Goal: Task Accomplishment & Management: Manage account settings

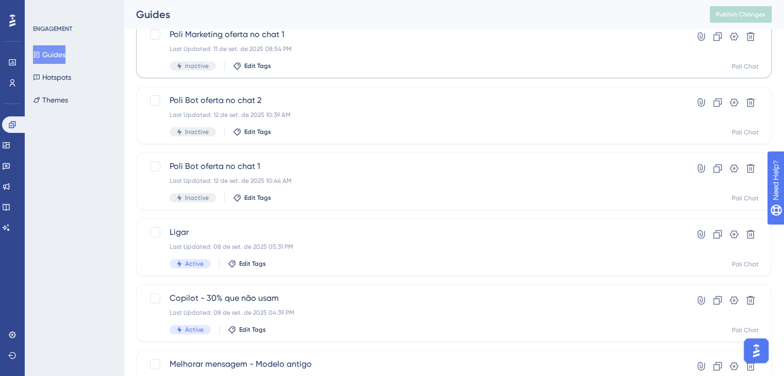
scroll to position [258, 0]
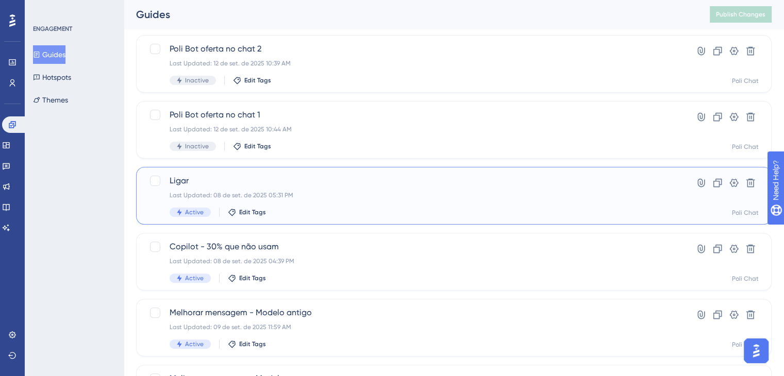
click at [305, 192] on div "Last Updated: 08 de set. de 2025 05:31 PM" at bounding box center [413, 195] width 486 height 8
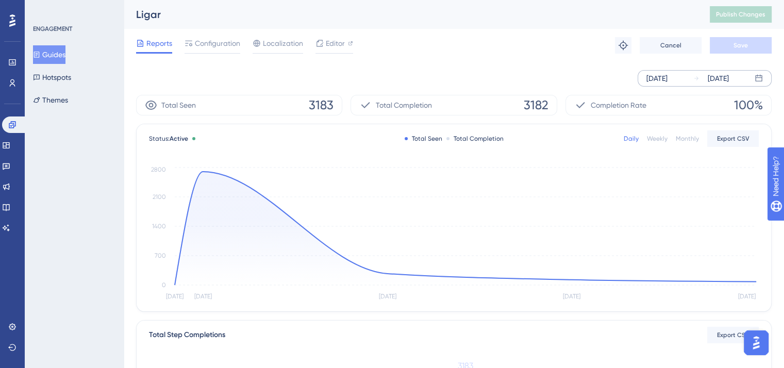
click at [667, 79] on div "[DATE]" at bounding box center [656, 78] width 21 height 12
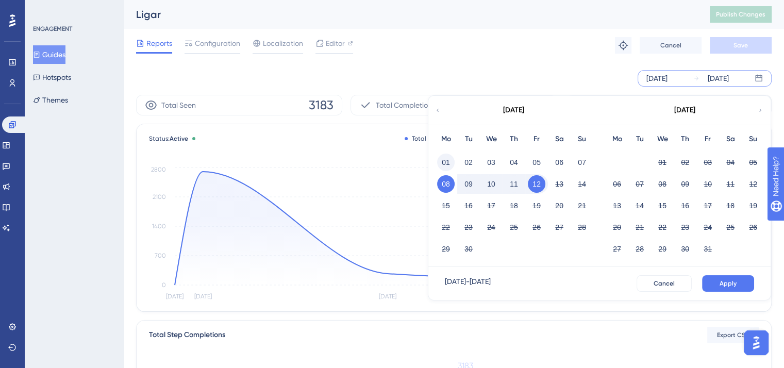
click at [446, 159] on button "01" at bounding box center [446, 163] width 18 height 18
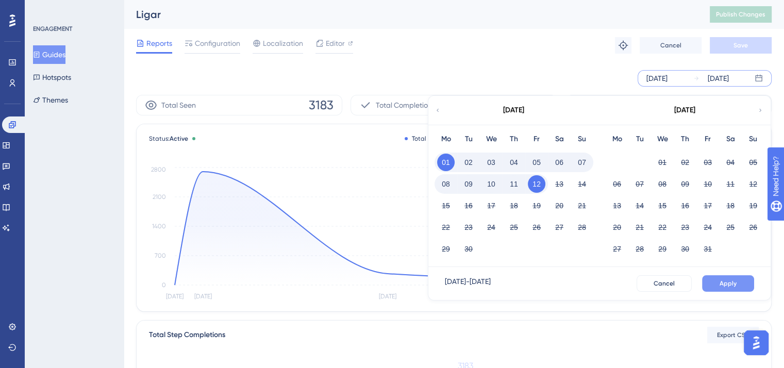
click at [729, 287] on span "Apply" at bounding box center [728, 283] width 17 height 8
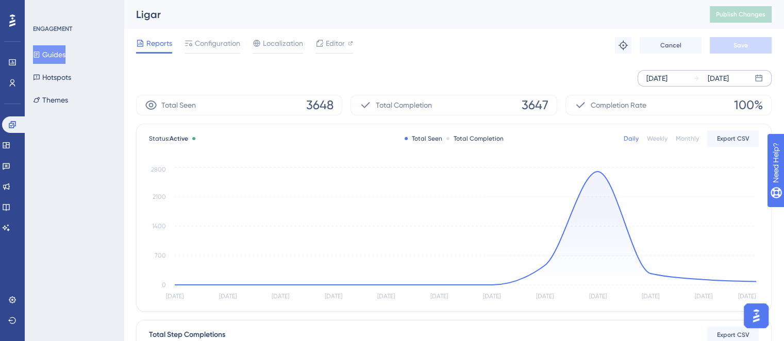
click at [54, 51] on button "Guides" at bounding box center [49, 54] width 32 height 19
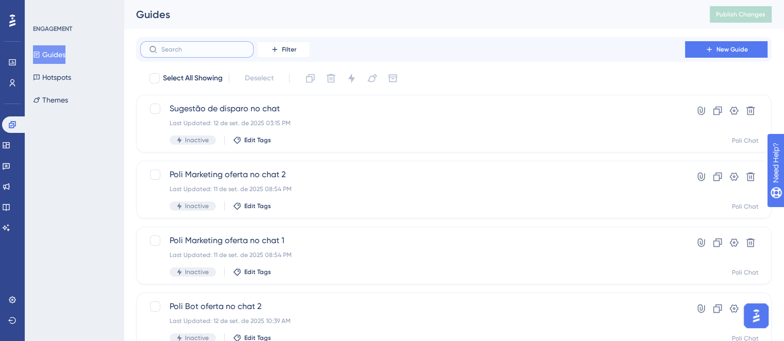
click at [226, 50] on input "text" at bounding box center [202, 49] width 83 height 7
click at [275, 49] on icon at bounding box center [274, 49] width 5 height 5
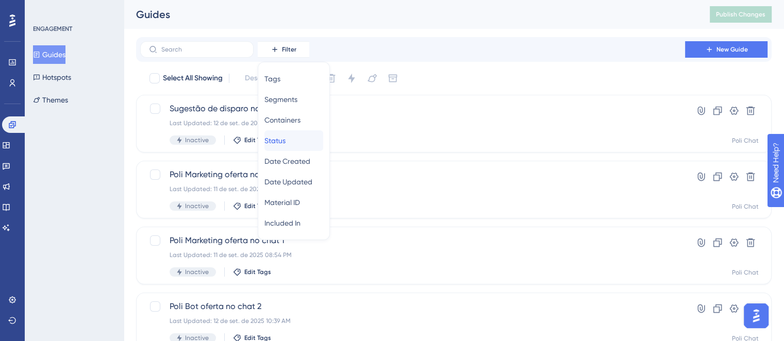
click at [303, 143] on div "Status Status" at bounding box center [293, 140] width 59 height 21
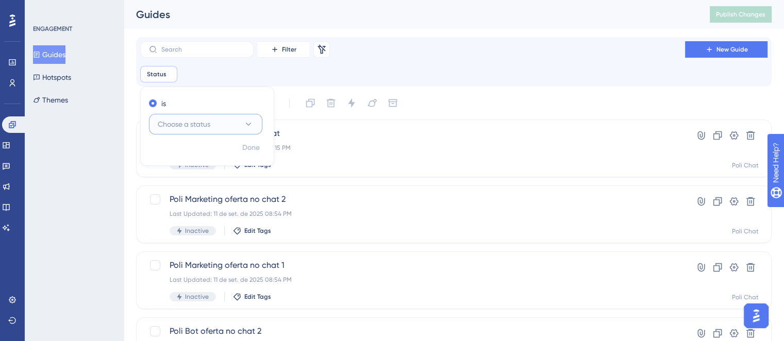
click at [205, 123] on span "Choose a status" at bounding box center [184, 124] width 53 height 12
click at [197, 160] on div "Active Active" at bounding box center [206, 155] width 100 height 21
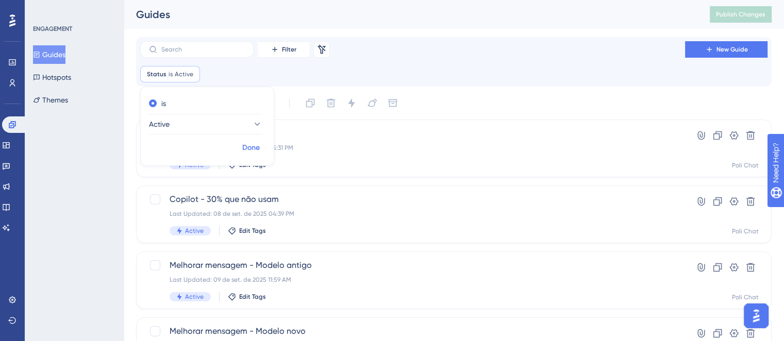
click at [253, 146] on span "Done" at bounding box center [251, 148] width 18 height 12
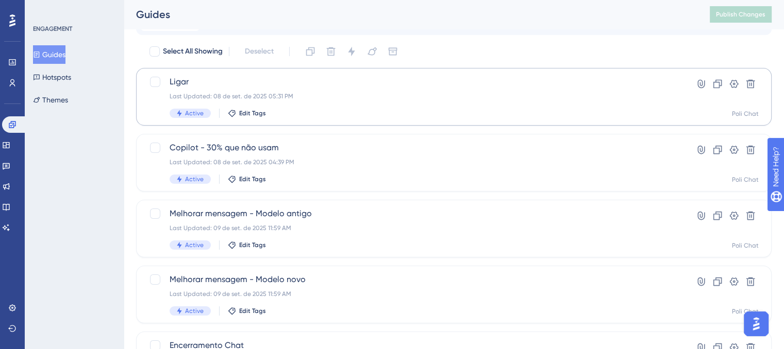
scroll to position [103, 0]
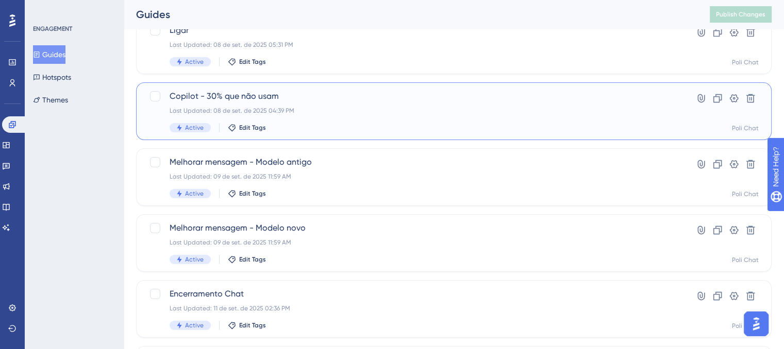
click at [411, 108] on div "Last Updated: 08 de set. de 2025 04:39 PM" at bounding box center [413, 111] width 486 height 8
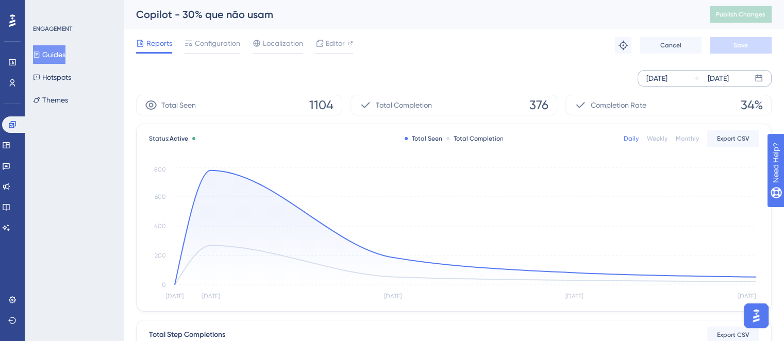
click at [664, 79] on div "[DATE]" at bounding box center [656, 78] width 21 height 12
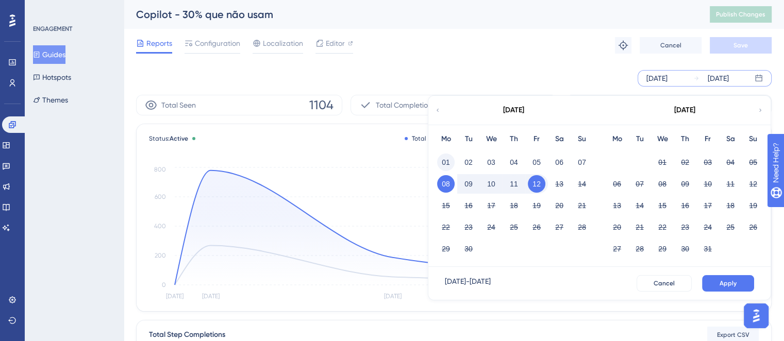
click at [440, 162] on button "01" at bounding box center [446, 163] width 18 height 18
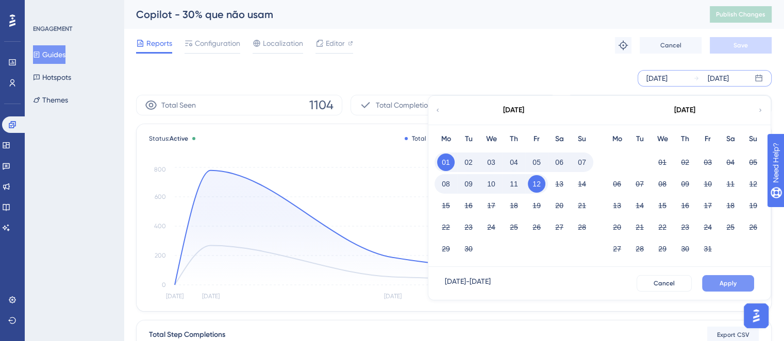
click at [726, 286] on span "Apply" at bounding box center [728, 283] width 17 height 8
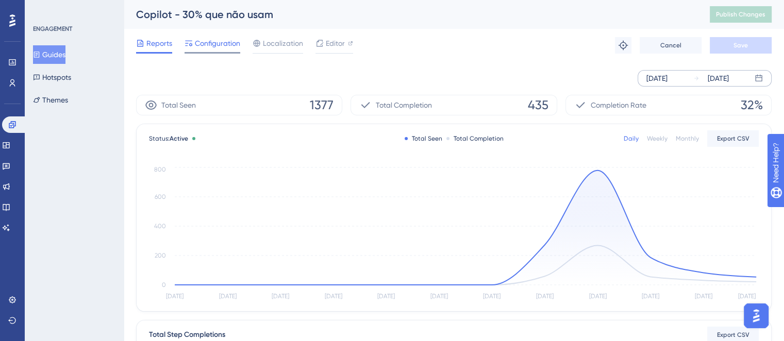
click at [207, 42] on span "Configuration" at bounding box center [217, 43] width 45 height 12
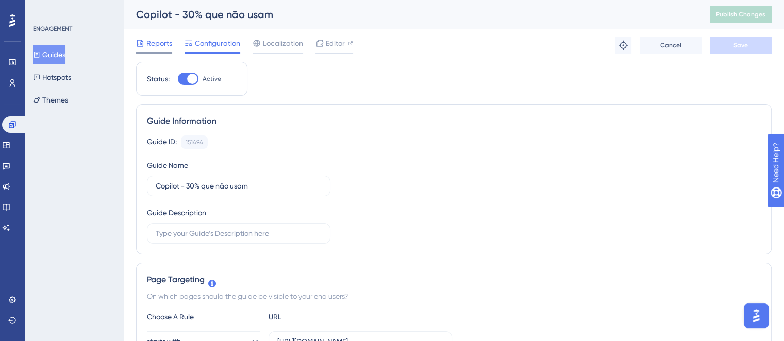
click at [163, 50] on div "Reports" at bounding box center [154, 45] width 36 height 16
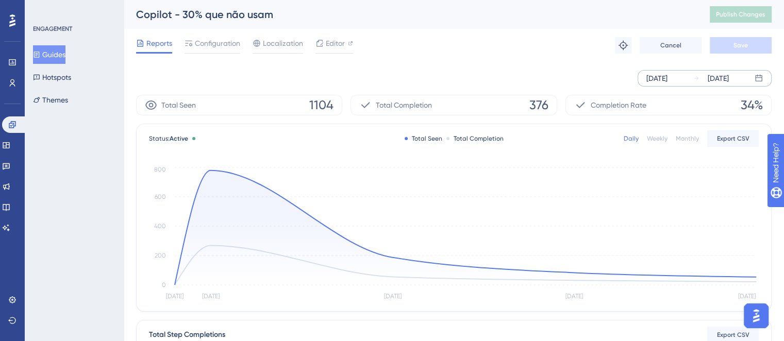
click at [667, 83] on div "[DATE]" at bounding box center [656, 78] width 21 height 12
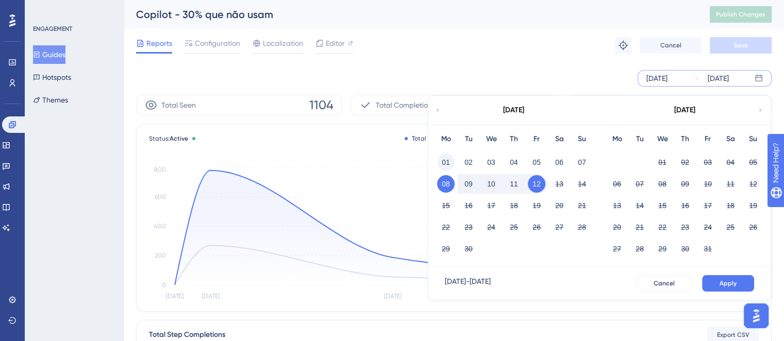
click at [445, 160] on button "01" at bounding box center [446, 163] width 18 height 18
click at [708, 288] on button "Apply" at bounding box center [728, 283] width 52 height 16
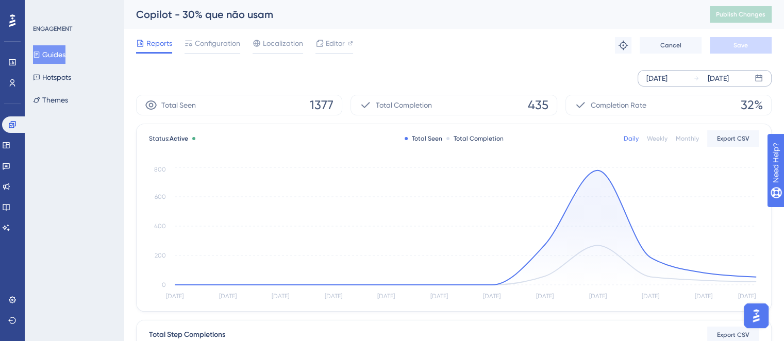
click at [60, 46] on button "Guides" at bounding box center [49, 54] width 32 height 19
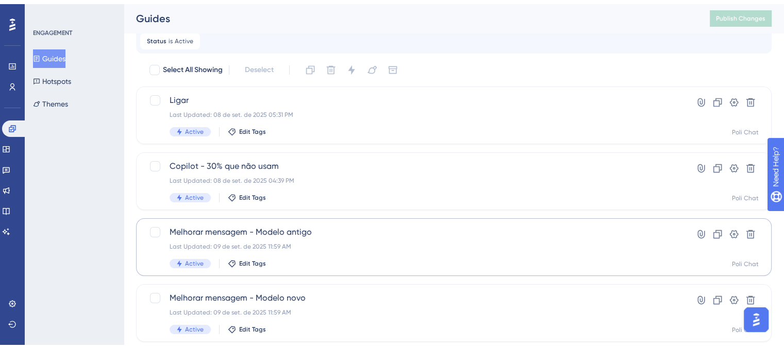
scroll to position [52, 0]
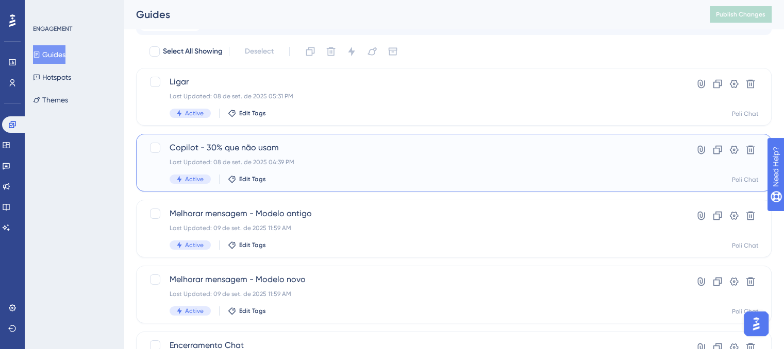
click at [373, 169] on div "Copilot - 30% que não usam Last Updated: 08 de set. de 2025 04:39 PM Active Edi…" at bounding box center [413, 163] width 486 height 42
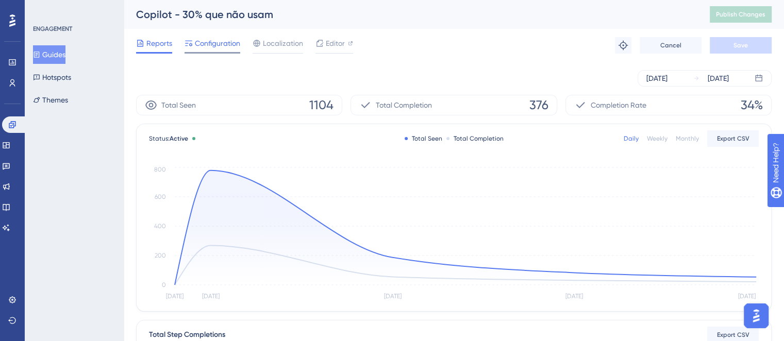
click at [221, 41] on span "Configuration" at bounding box center [217, 43] width 45 height 12
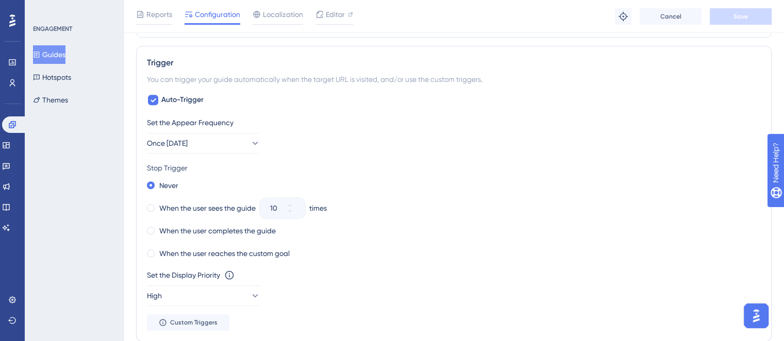
scroll to position [515, 0]
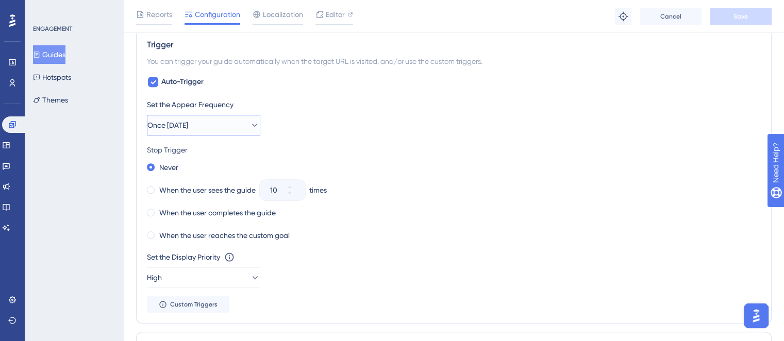
click at [208, 126] on button "Once [DATE]" at bounding box center [203, 125] width 113 height 21
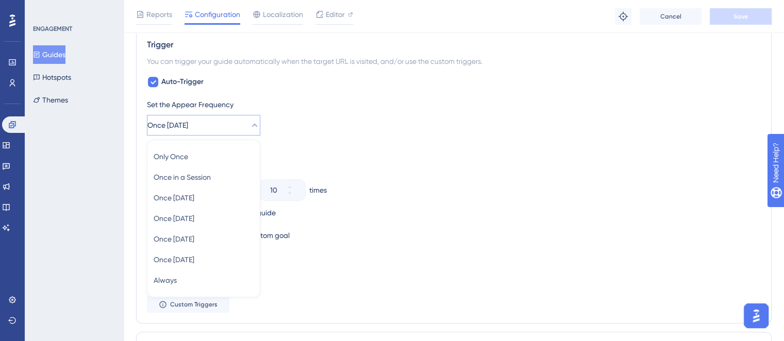
scroll to position [562, 0]
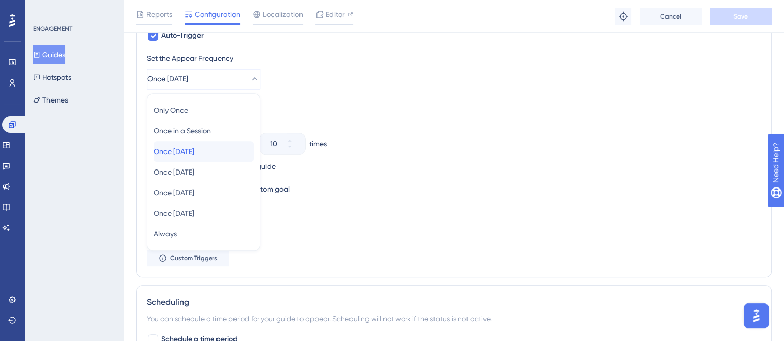
click at [223, 153] on div "Once [DATE] Once [DATE]" at bounding box center [204, 151] width 100 height 21
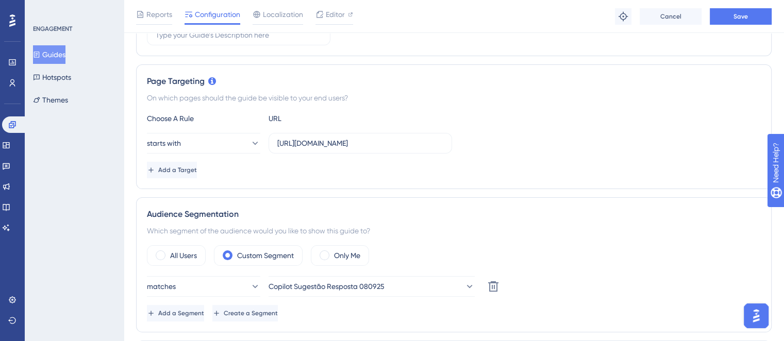
scroll to position [98, 0]
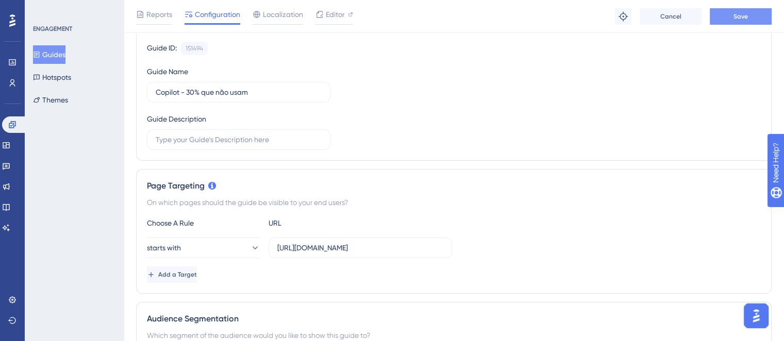
click at [738, 21] on button "Save" at bounding box center [741, 16] width 62 height 16
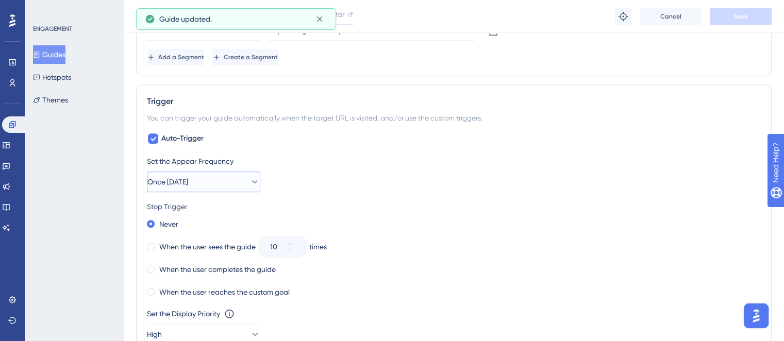
click at [249, 182] on icon at bounding box center [254, 182] width 10 height 10
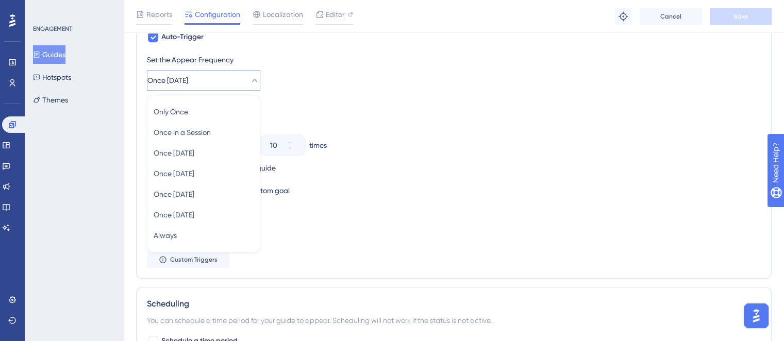
click at [389, 125] on div "Never" at bounding box center [454, 122] width 614 height 14
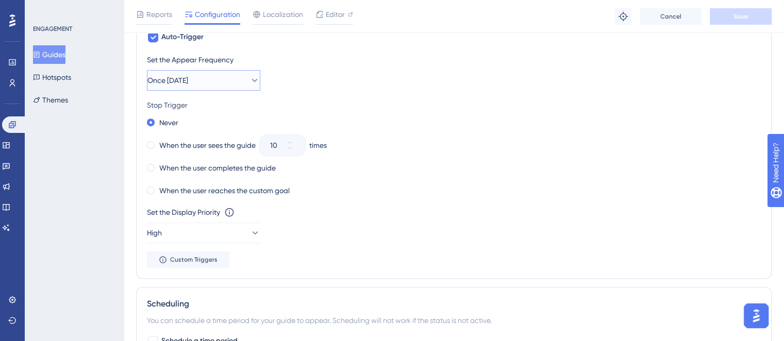
click at [221, 70] on button "Once [DATE]" at bounding box center [203, 80] width 113 height 21
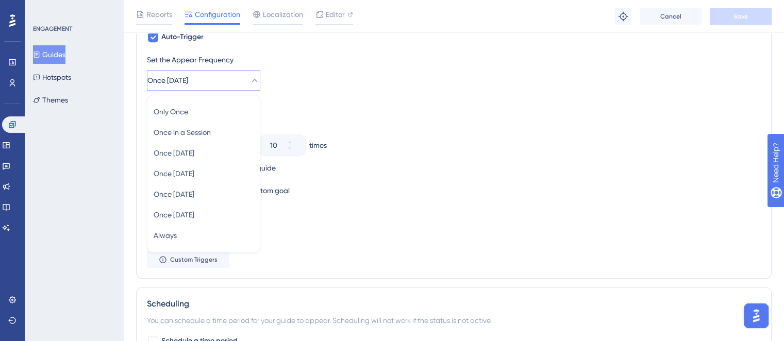
click at [237, 85] on button "Once [DATE]" at bounding box center [203, 80] width 113 height 21
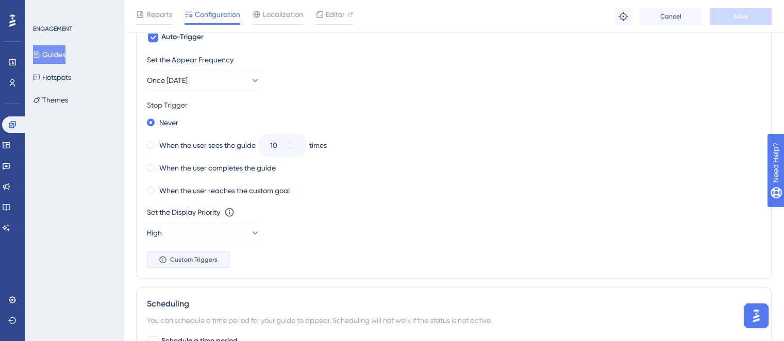
click at [208, 260] on span "Custom Triggers" at bounding box center [193, 260] width 47 height 8
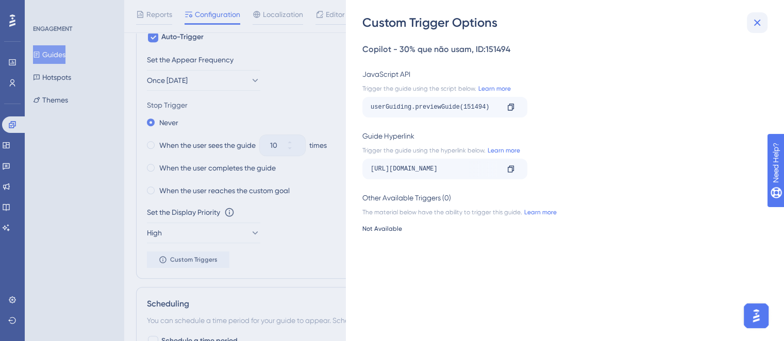
click at [750, 24] on button at bounding box center [757, 22] width 21 height 21
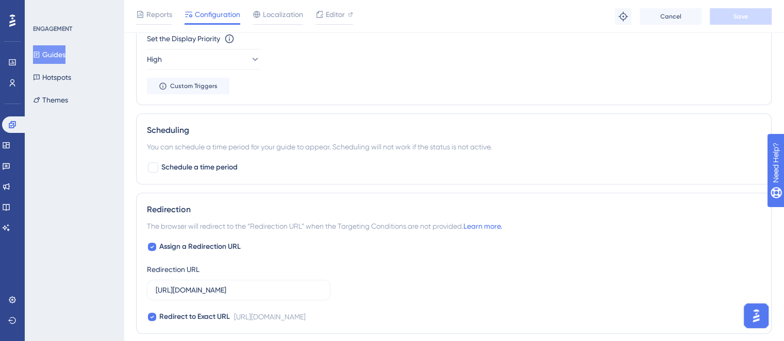
scroll to position [766, 0]
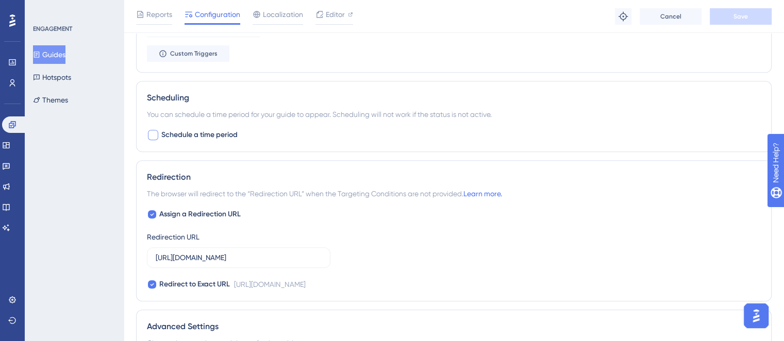
click at [157, 135] on div at bounding box center [153, 135] width 10 height 10
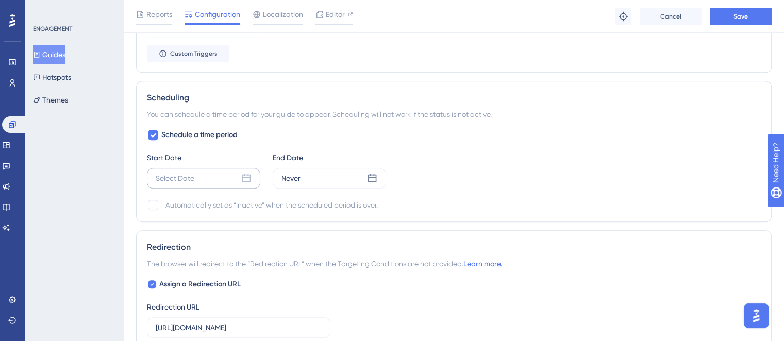
click at [249, 180] on icon at bounding box center [246, 178] width 9 height 9
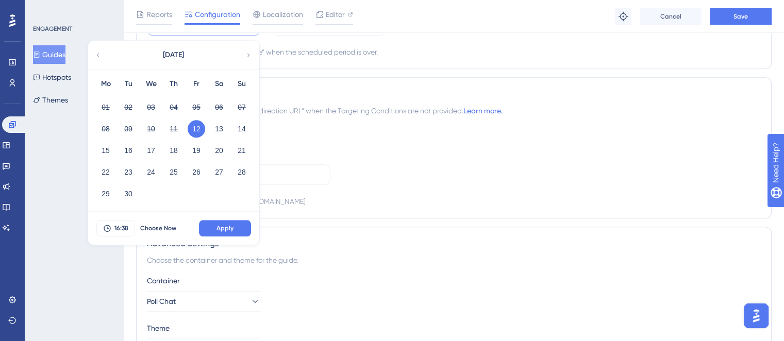
scroll to position [921, 0]
click at [117, 225] on span "16:38" at bounding box center [121, 227] width 14 height 8
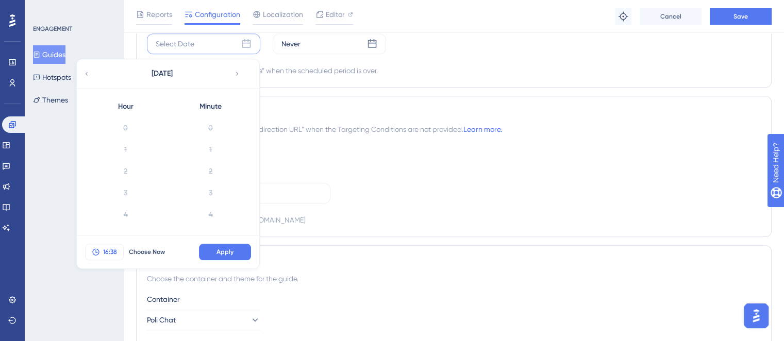
scroll to position [778, 0]
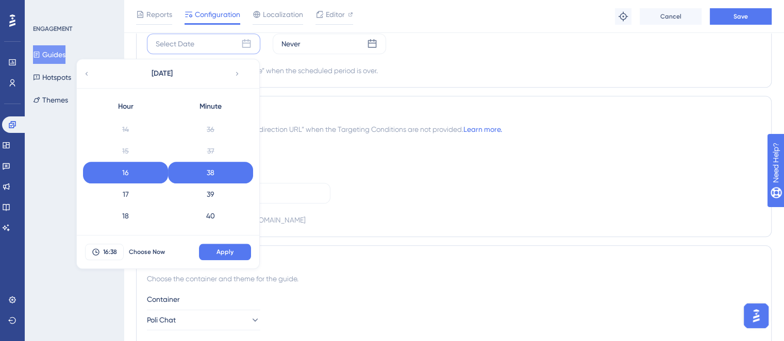
click at [364, 112] on div "Redirection" at bounding box center [454, 113] width 614 height 12
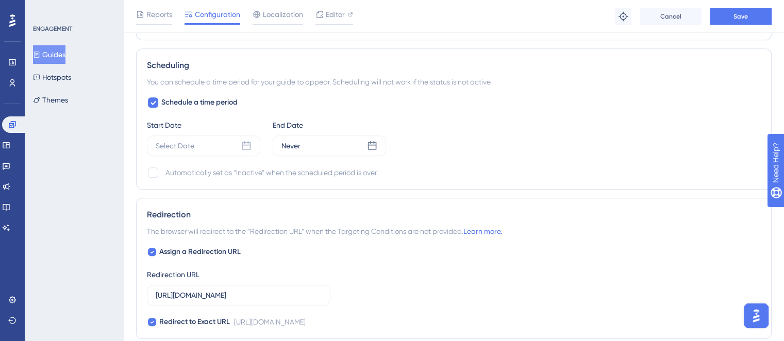
scroll to position [798, 0]
click at [338, 147] on div "Never" at bounding box center [329, 147] width 113 height 21
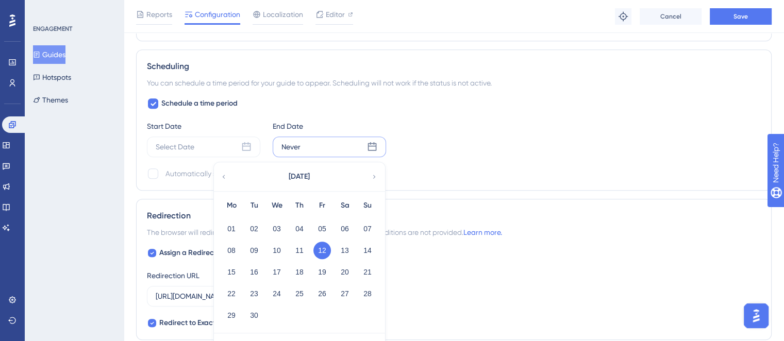
click at [426, 149] on div "Start Date Select Date End Date Never [DATE] Mo Tu We Th Fr Sa Su 01 02 03 04 0…" at bounding box center [454, 138] width 614 height 37
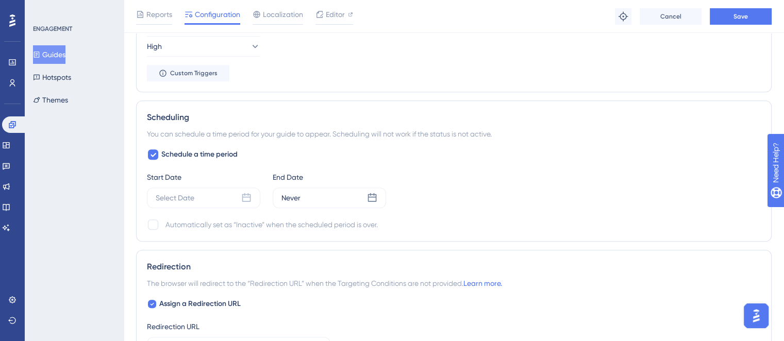
scroll to position [730, 0]
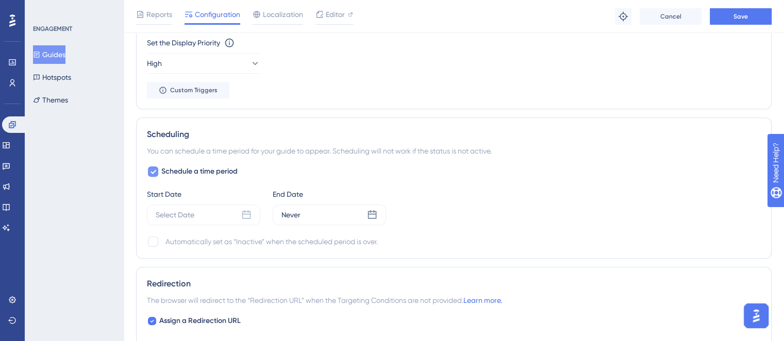
click at [154, 175] on div at bounding box center [153, 171] width 10 height 10
checkbox input "false"
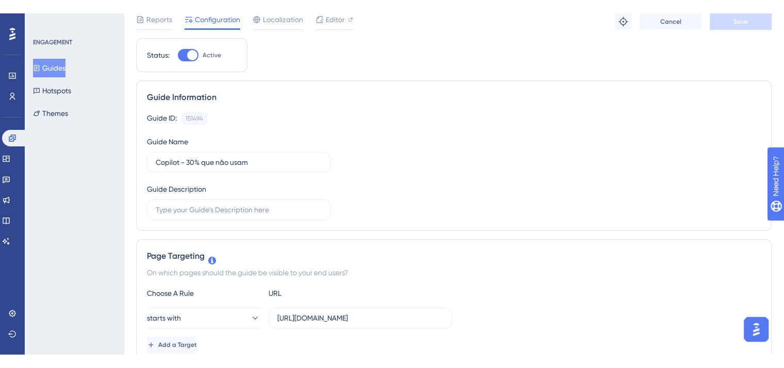
scroll to position [0, 0]
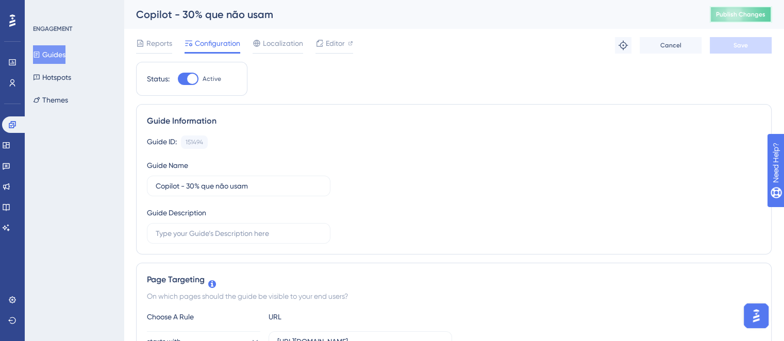
click at [749, 11] on span "Publish Changes" at bounding box center [740, 14] width 49 height 8
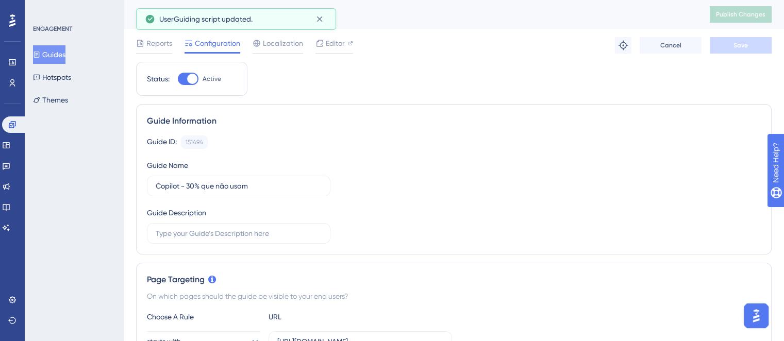
click at [63, 49] on button "Guides" at bounding box center [49, 54] width 32 height 19
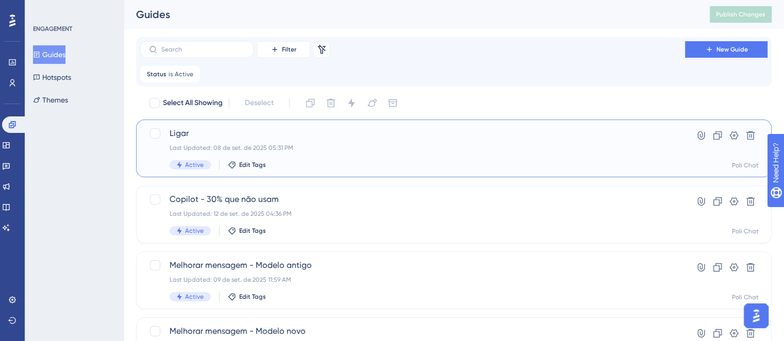
click at [313, 140] on div "Ligar Last Updated: 08 de set. de 2025 05:31 PM Active Edit Tags" at bounding box center [413, 148] width 486 height 42
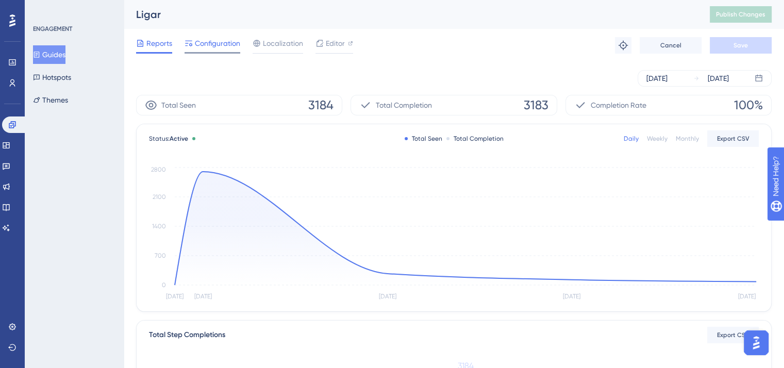
click at [213, 44] on span "Configuration" at bounding box center [217, 43] width 45 height 12
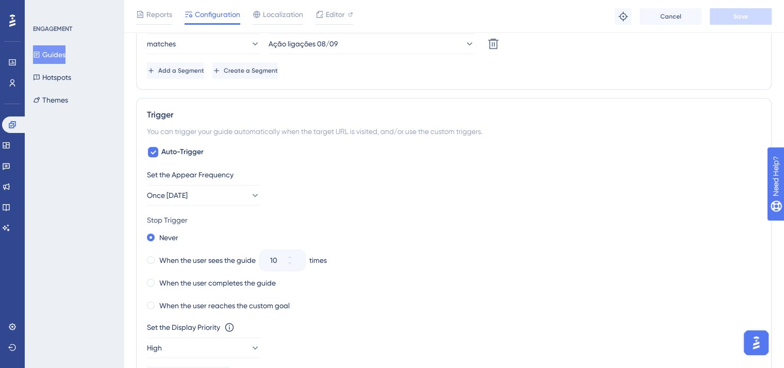
scroll to position [464, 0]
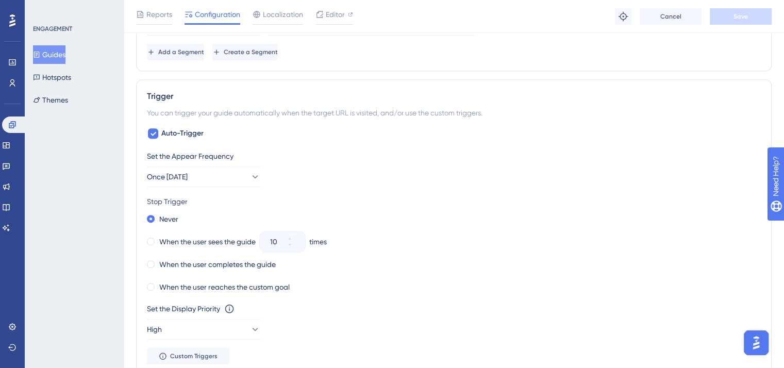
click at [238, 186] on div "Set the Appear Frequency Once [DATE] Stop Trigger Never When the user sees the …" at bounding box center [454, 257] width 614 height 214
click at [235, 176] on button "Once [DATE]" at bounding box center [203, 176] width 113 height 21
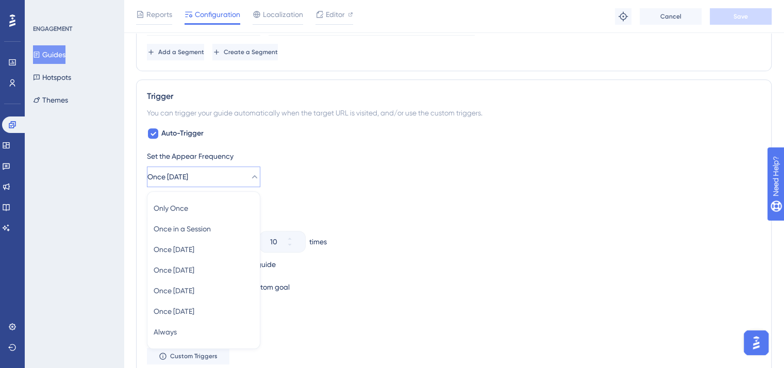
scroll to position [548, 0]
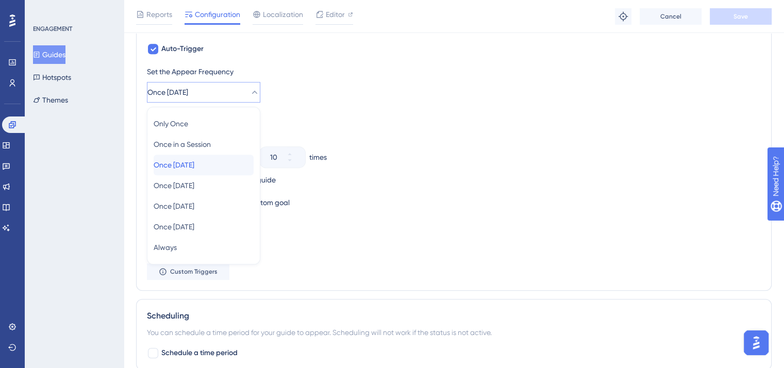
click at [210, 163] on div "Once [DATE] Once [DATE]" at bounding box center [204, 165] width 100 height 21
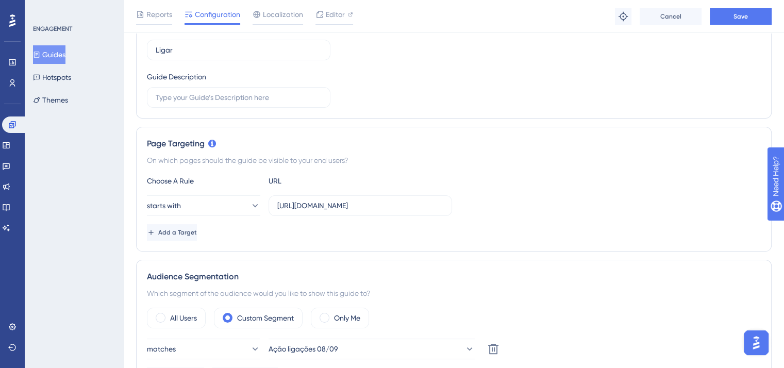
scroll to position [0, 0]
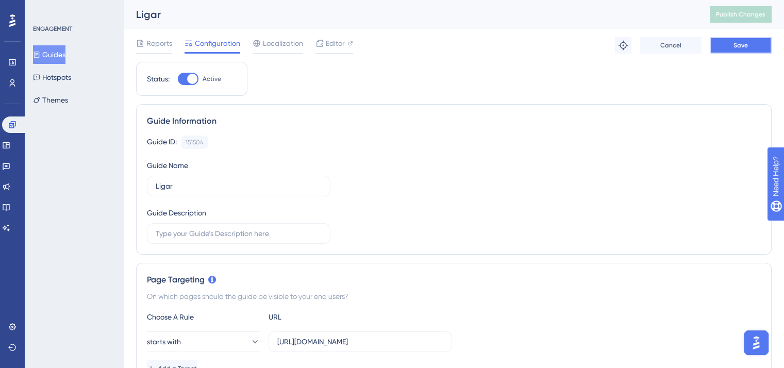
click at [741, 48] on span "Save" at bounding box center [740, 45] width 14 height 8
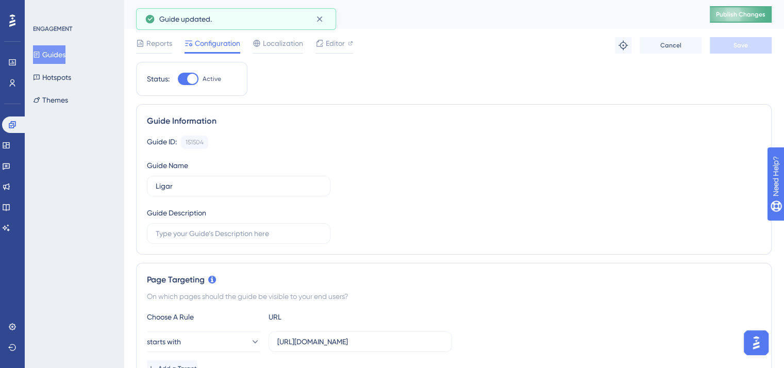
click at [746, 14] on span "Publish Changes" at bounding box center [740, 14] width 49 height 8
click at [52, 53] on button "Guides" at bounding box center [49, 54] width 32 height 19
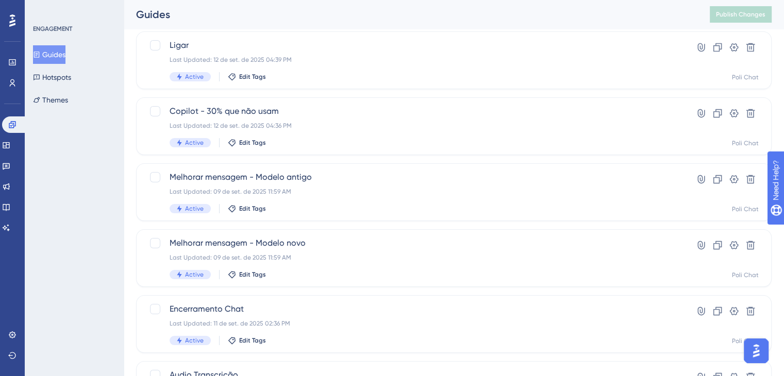
scroll to position [103, 0]
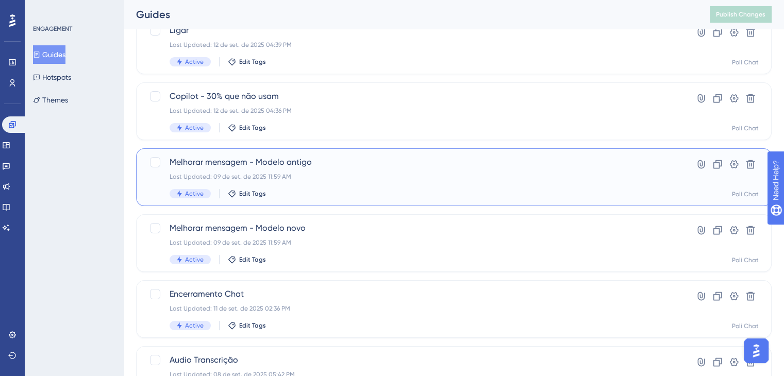
click at [367, 179] on div "Last Updated: 09 de set. de 2025 11:59 AM" at bounding box center [413, 177] width 486 height 8
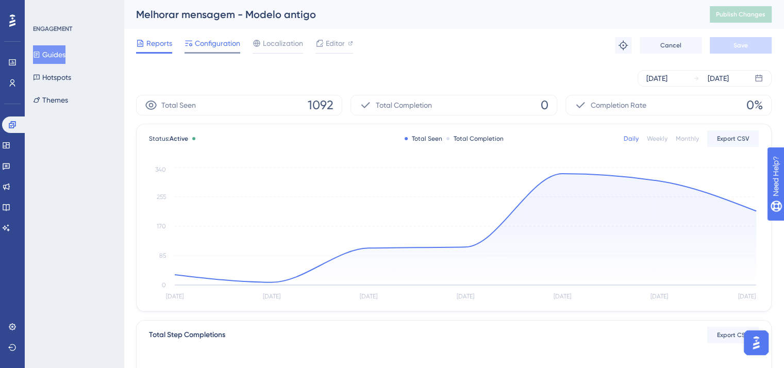
click at [223, 42] on span "Configuration" at bounding box center [217, 43] width 45 height 12
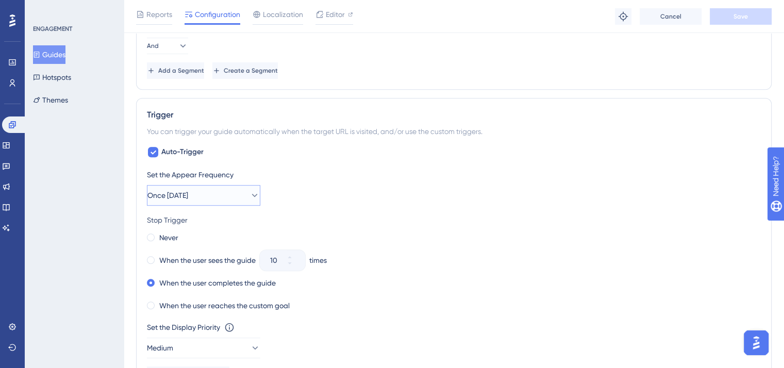
click at [235, 189] on button "Once [DATE]" at bounding box center [203, 195] width 113 height 21
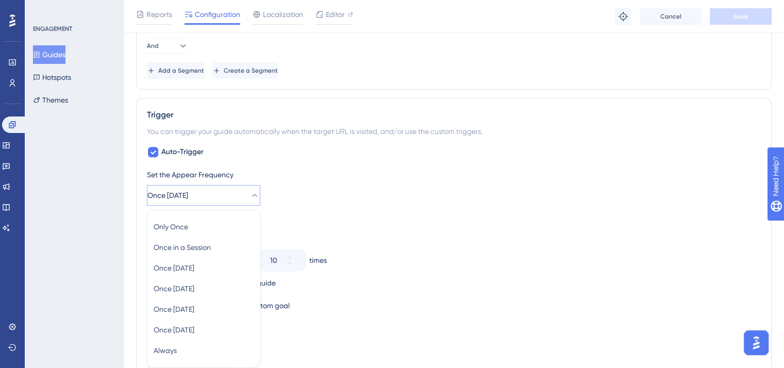
scroll to position [618, 0]
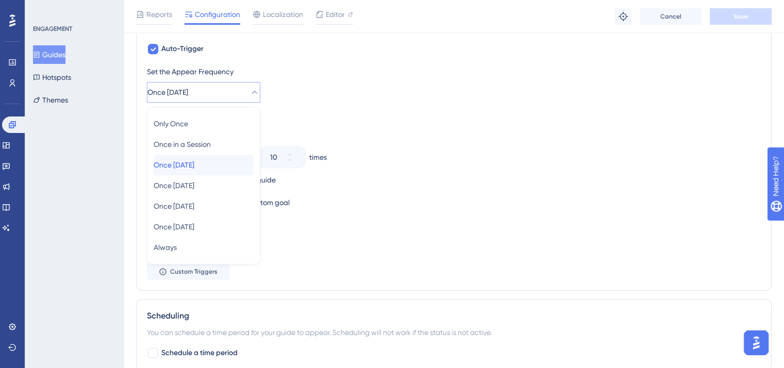
click at [213, 163] on div "Once [DATE] Once [DATE]" at bounding box center [204, 165] width 100 height 21
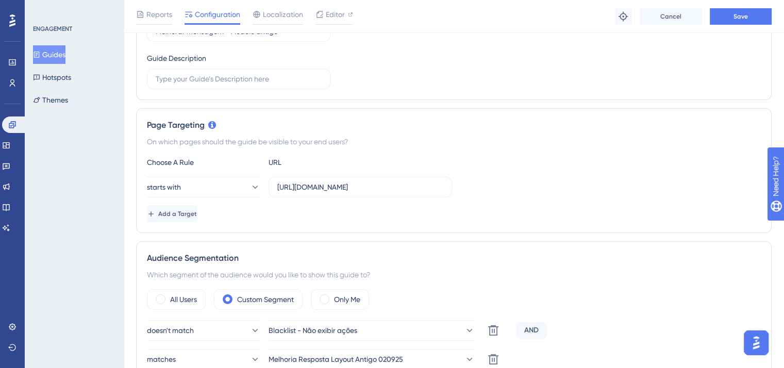
scroll to position [0, 0]
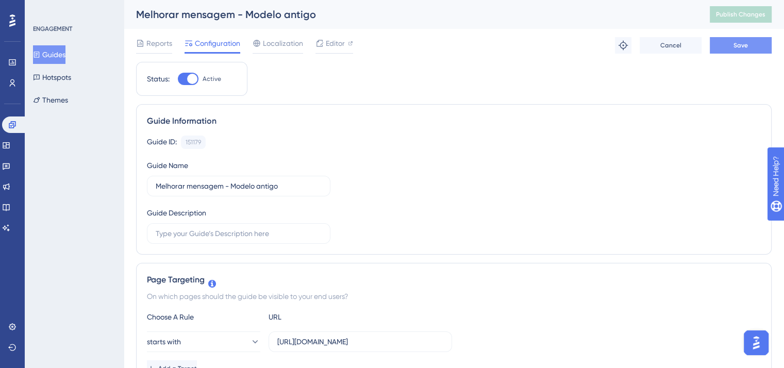
click at [748, 46] on button "Save" at bounding box center [741, 45] width 62 height 16
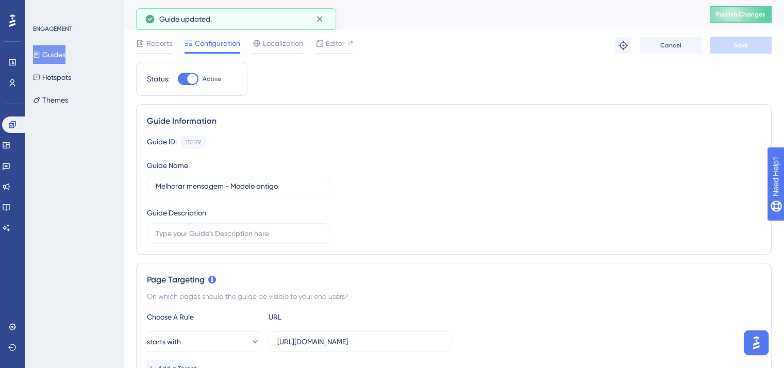
click at [54, 58] on button "Guides" at bounding box center [49, 54] width 32 height 19
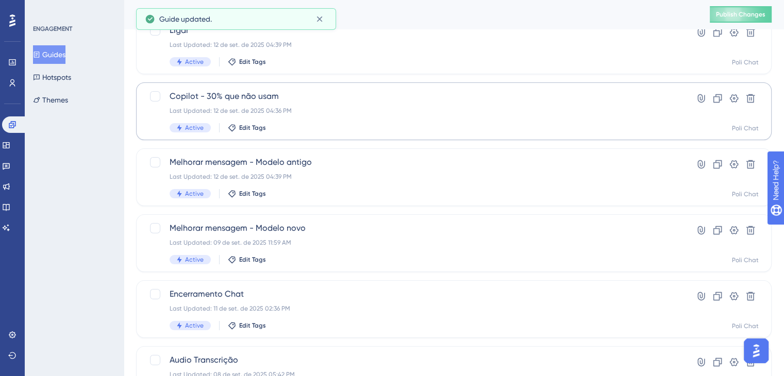
scroll to position [155, 0]
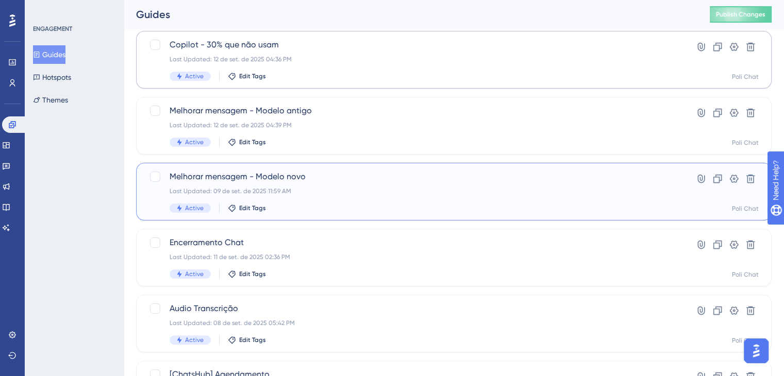
click at [338, 191] on div "Last Updated: 09 de set. de 2025 11:59 AM" at bounding box center [413, 191] width 486 height 8
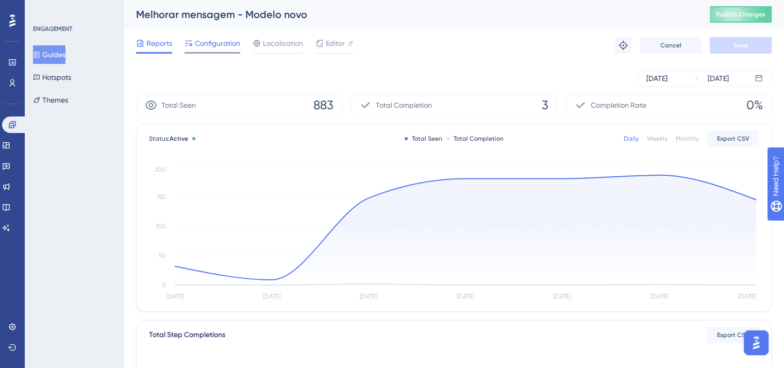
click at [209, 40] on span "Configuration" at bounding box center [217, 43] width 45 height 12
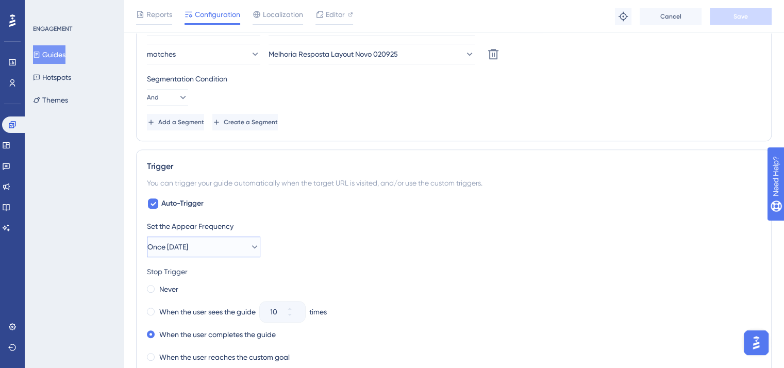
click at [237, 242] on button "Once [DATE]" at bounding box center [203, 247] width 113 height 21
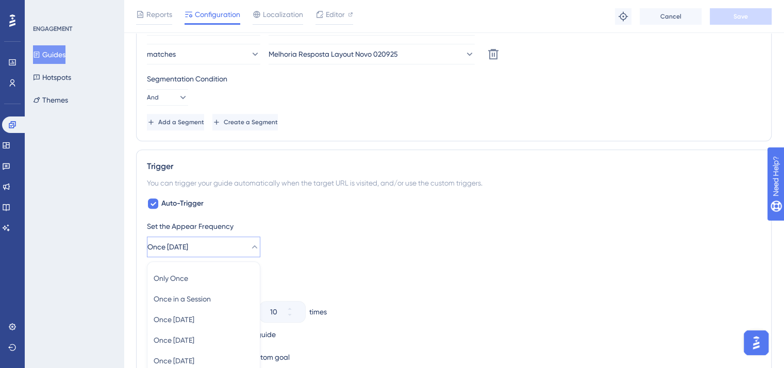
scroll to position [618, 0]
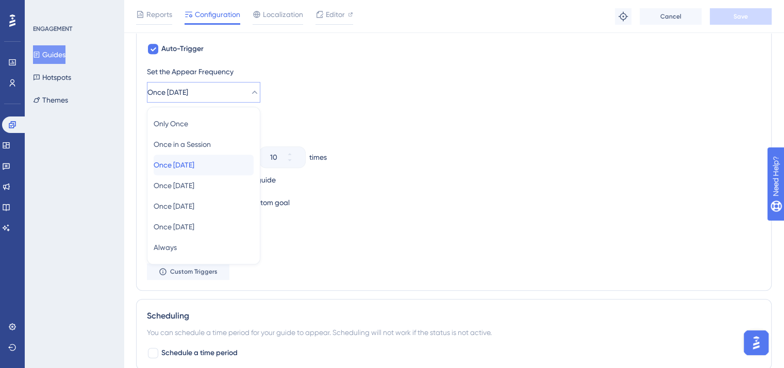
click at [207, 161] on div "Once [DATE] Once [DATE]" at bounding box center [204, 165] width 100 height 21
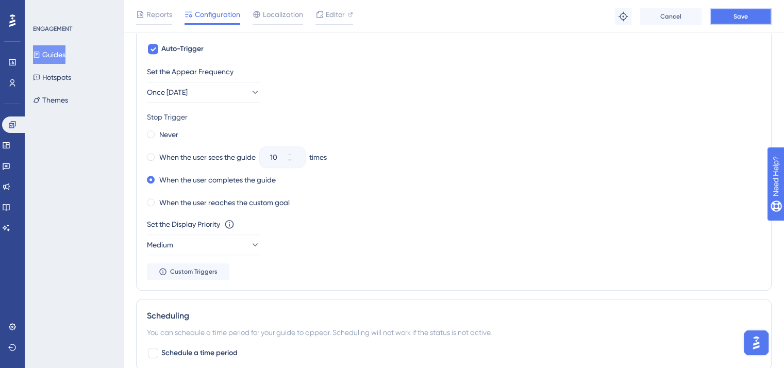
click at [739, 21] on button "Save" at bounding box center [741, 16] width 62 height 16
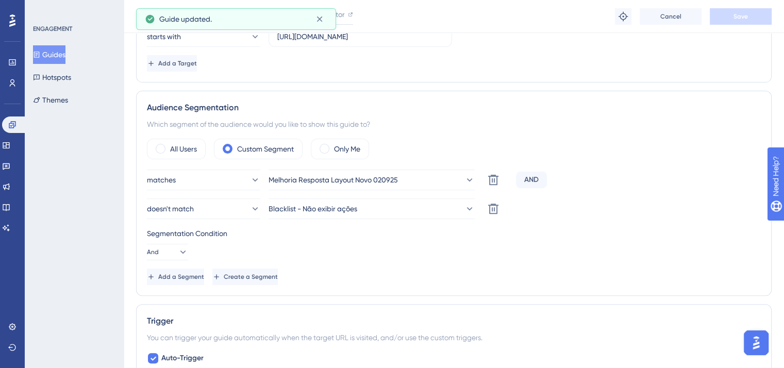
scroll to position [0, 0]
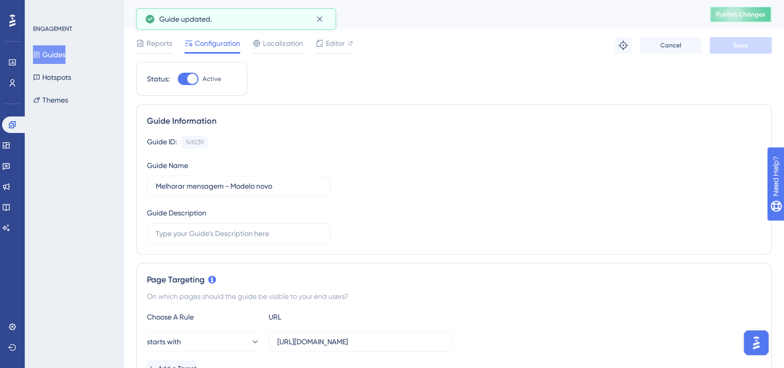
click at [765, 12] on span "Publish Changes" at bounding box center [740, 14] width 49 height 8
click at [51, 56] on button "Guides" at bounding box center [49, 54] width 32 height 19
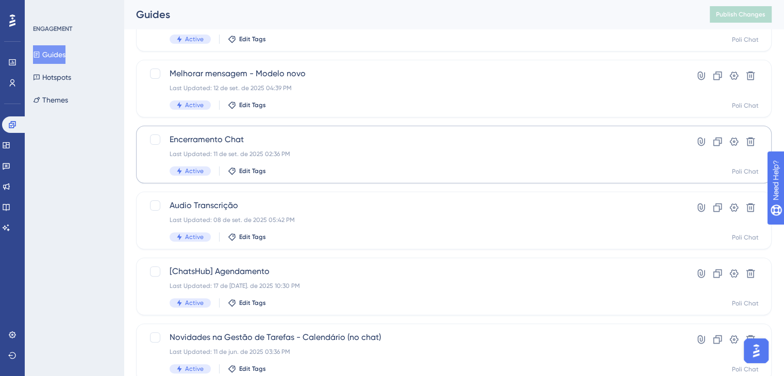
scroll to position [309, 0]
